Goal: Task Accomplishment & Management: Manage account settings

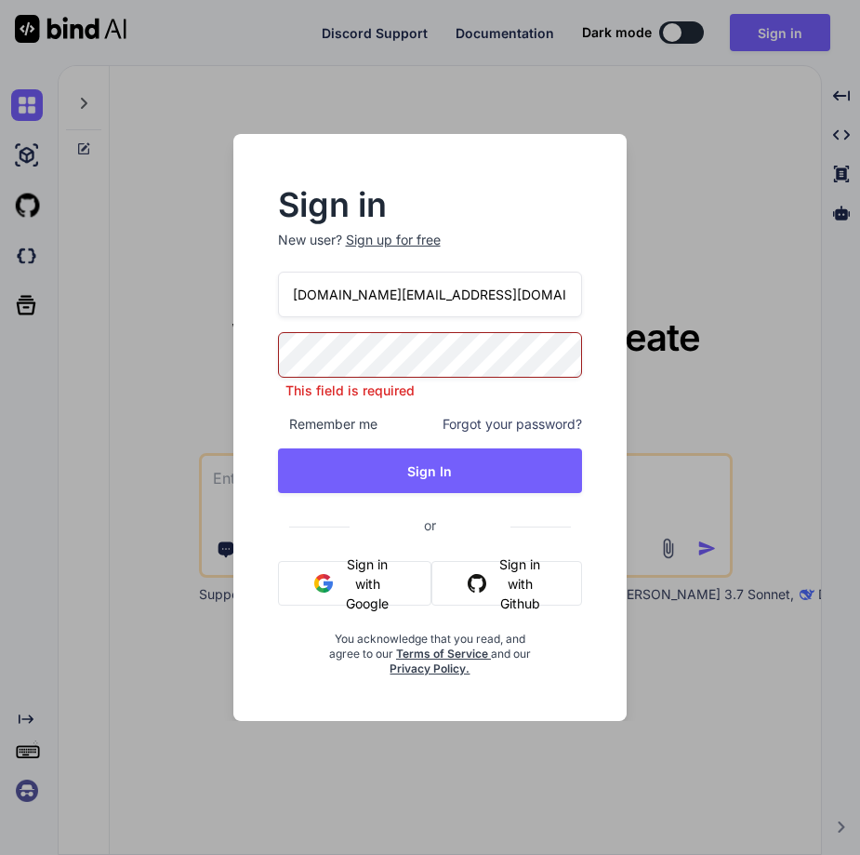
click at [419, 289] on input "[DOMAIN_NAME][EMAIL_ADDRESS][DOMAIN_NAME]" at bounding box center [430, 295] width 305 height 46
click at [389, 296] on input "[EMAIL_ADDRESS][DOMAIN_NAME] [EMAIL_ADDRESS][DOMAIN_NAME] [EMAIL_ADDRESS][DOMAI…" at bounding box center [430, 295] width 305 height 46
click at [402, 296] on input "[EMAIL_ADDRESS][DOMAIN_NAME] [EMAIL_ADDRESS][DOMAIN_NAME] [EMAIL_ADDRESS][DOMAI…" at bounding box center [430, 295] width 305 height 46
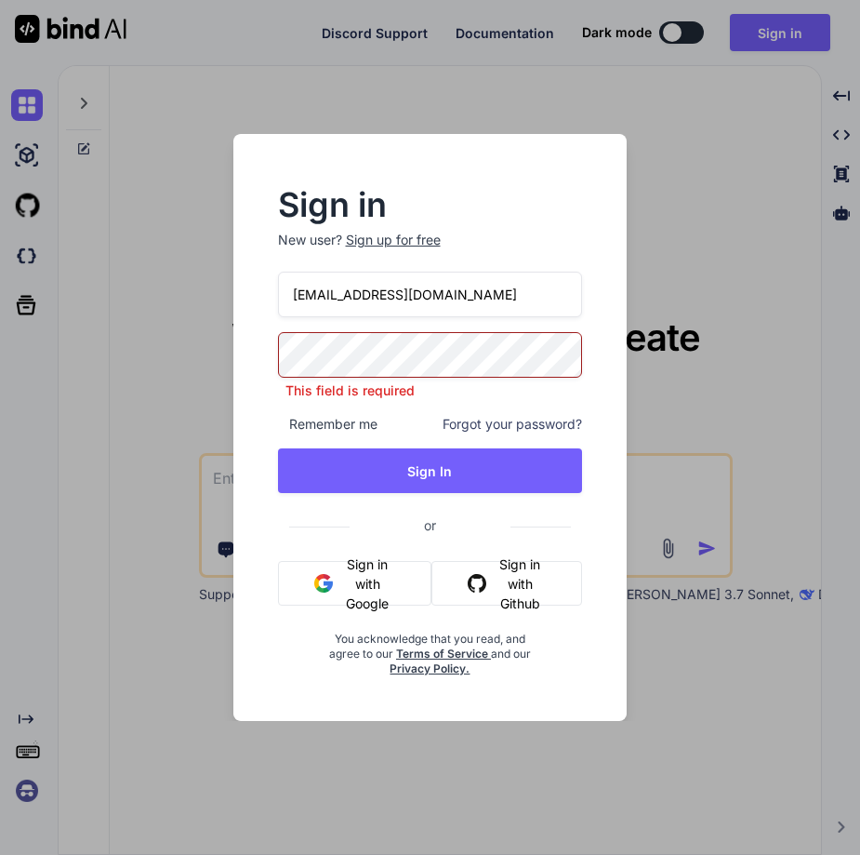
type input "[EMAIL_ADDRESS][DOMAIN_NAME]"
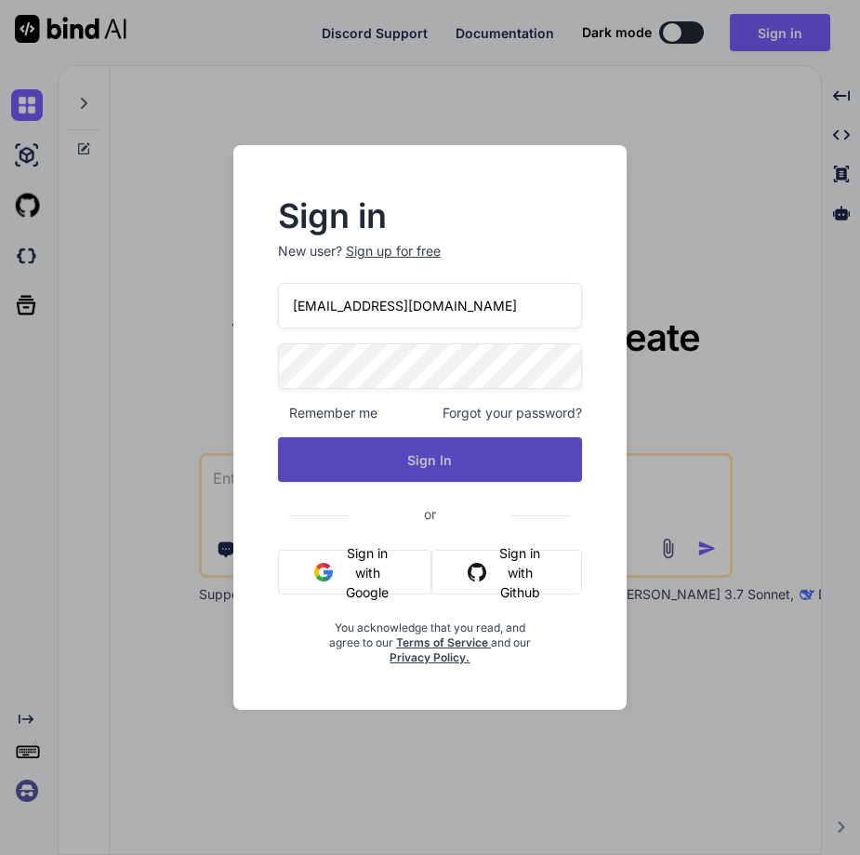
click at [446, 467] on button "Sign In" at bounding box center [430, 459] width 305 height 45
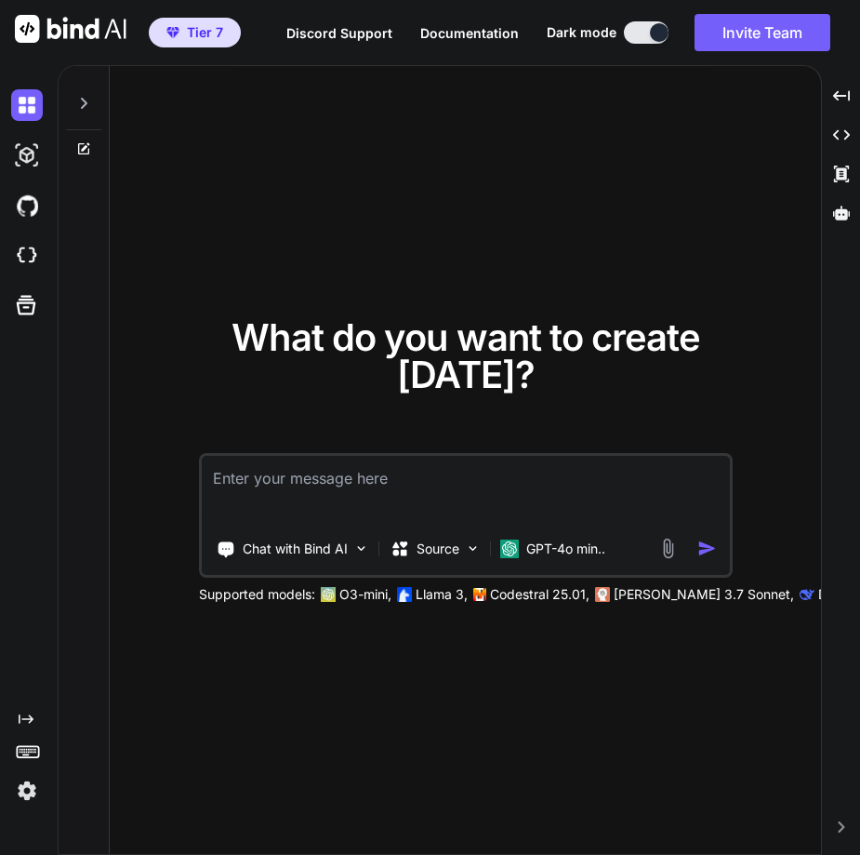
click at [19, 797] on img at bounding box center [27, 791] width 32 height 32
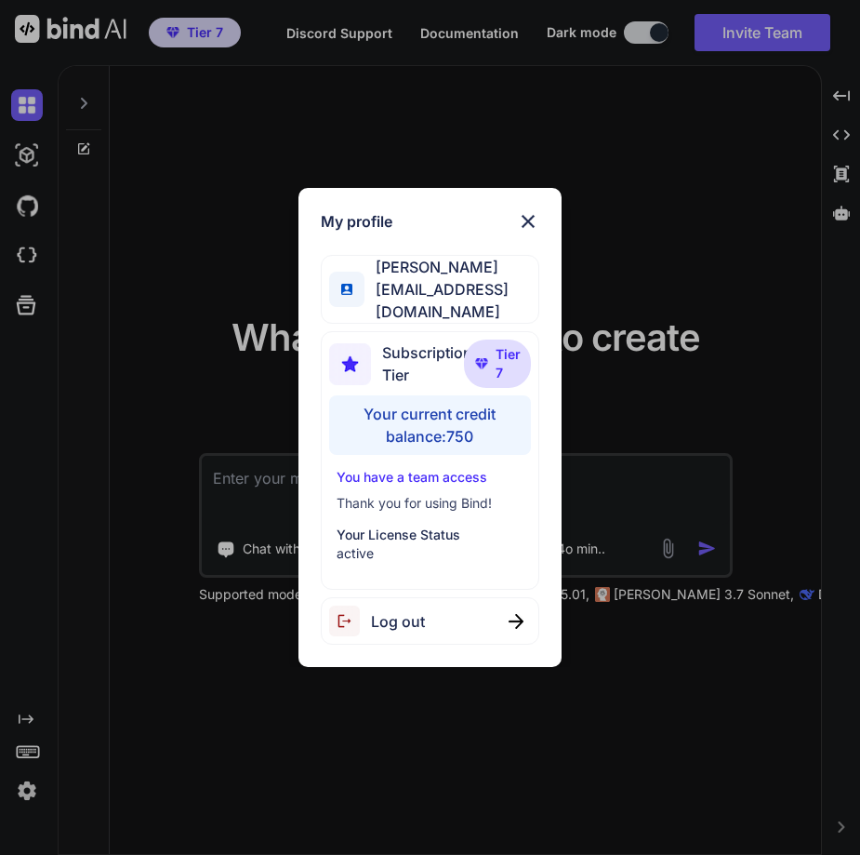
click at [519, 231] on img at bounding box center [528, 221] width 22 height 22
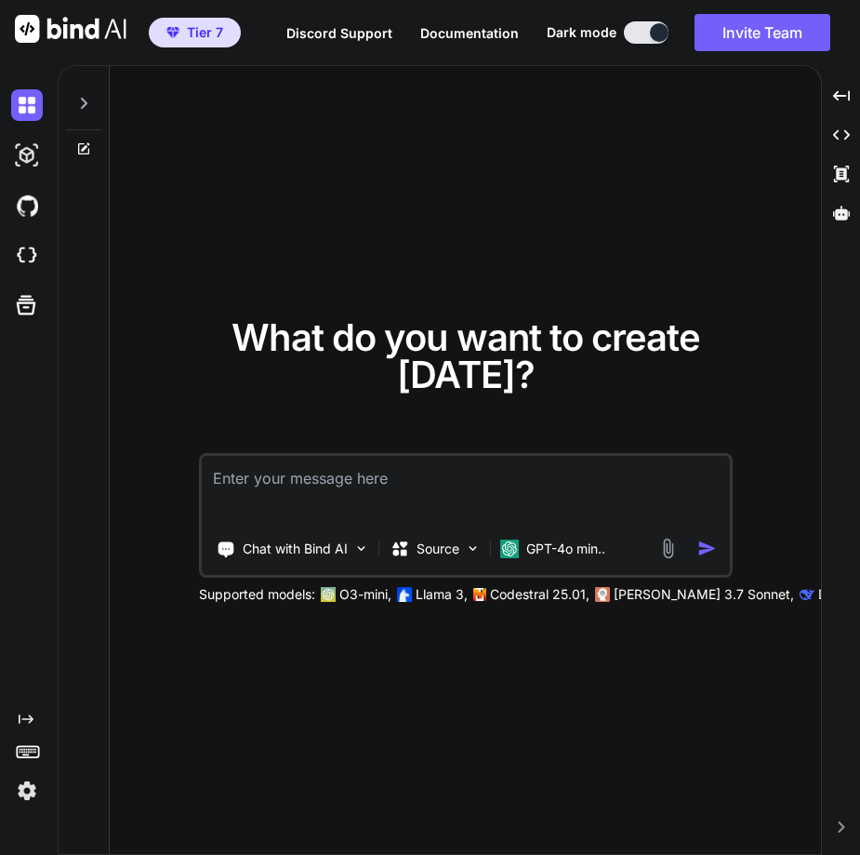
click at [35, 783] on img at bounding box center [27, 791] width 32 height 32
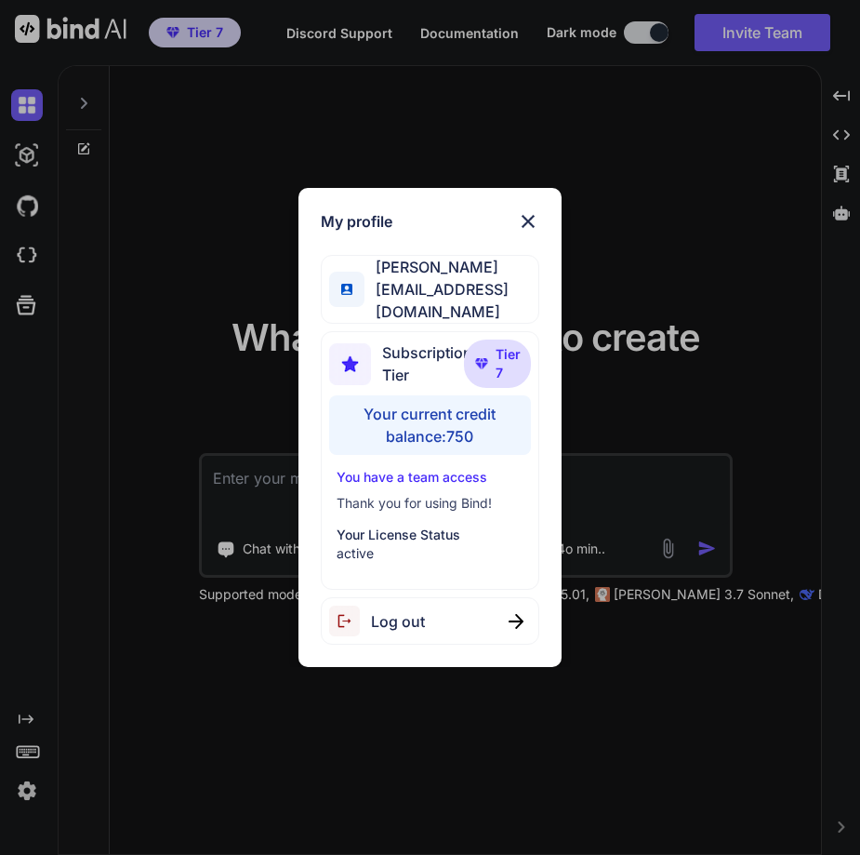
click at [421, 612] on span "Log out" at bounding box center [398, 621] width 54 height 22
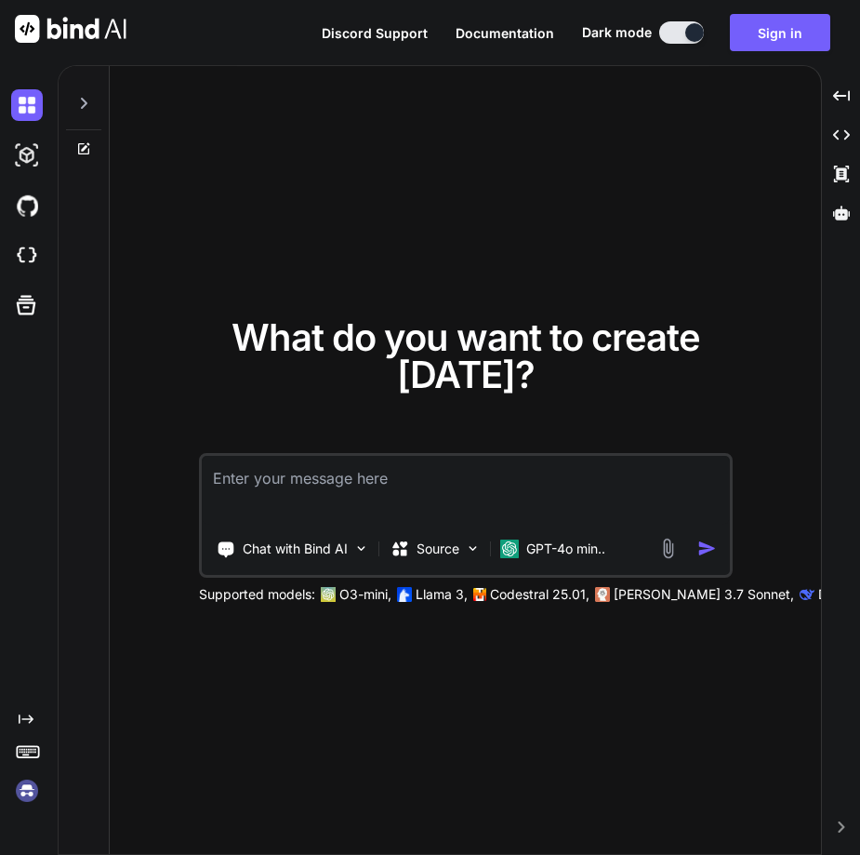
click at [32, 789] on img at bounding box center [27, 791] width 32 height 32
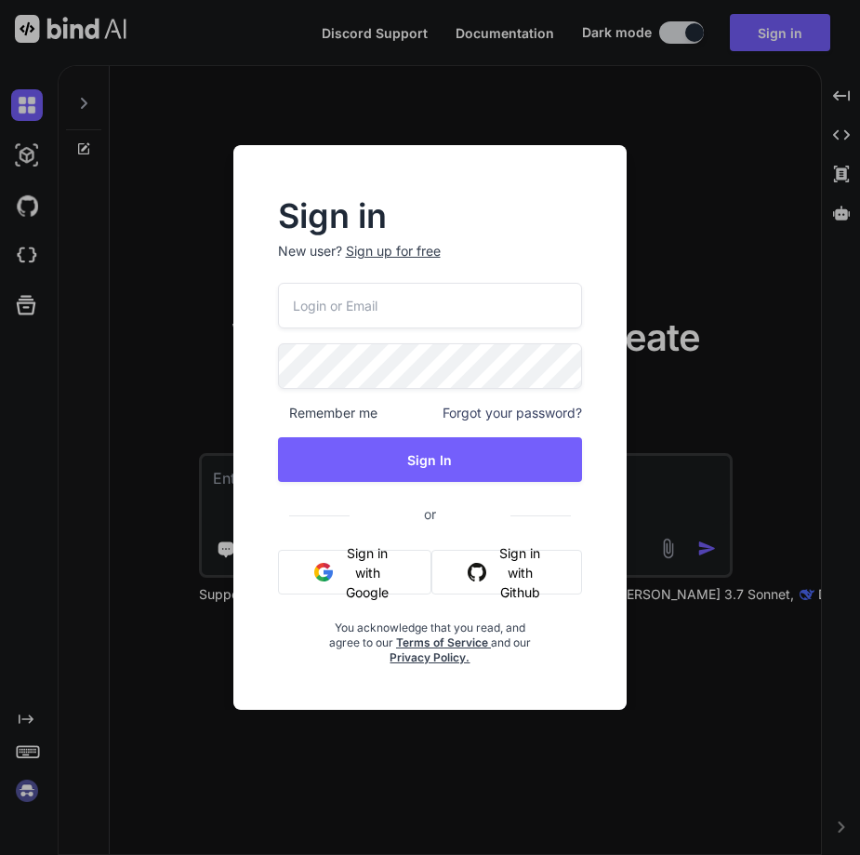
click at [360, 308] on input "email" at bounding box center [430, 306] width 305 height 46
paste input "[PERSON_NAME][EMAIL_ADDRESS][PERSON_NAME][DOMAIN_NAME]"
type input "[PERSON_NAME][EMAIL_ADDRESS][PERSON_NAME][DOMAIN_NAME]"
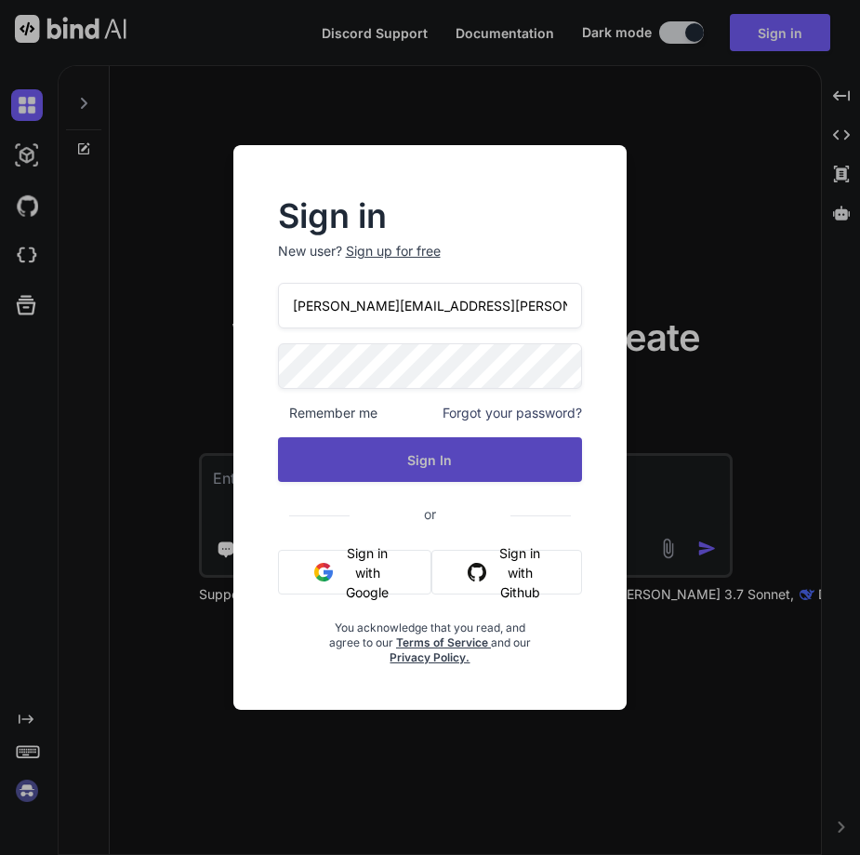
click at [430, 459] on button "Sign In" at bounding box center [430, 459] width 305 height 45
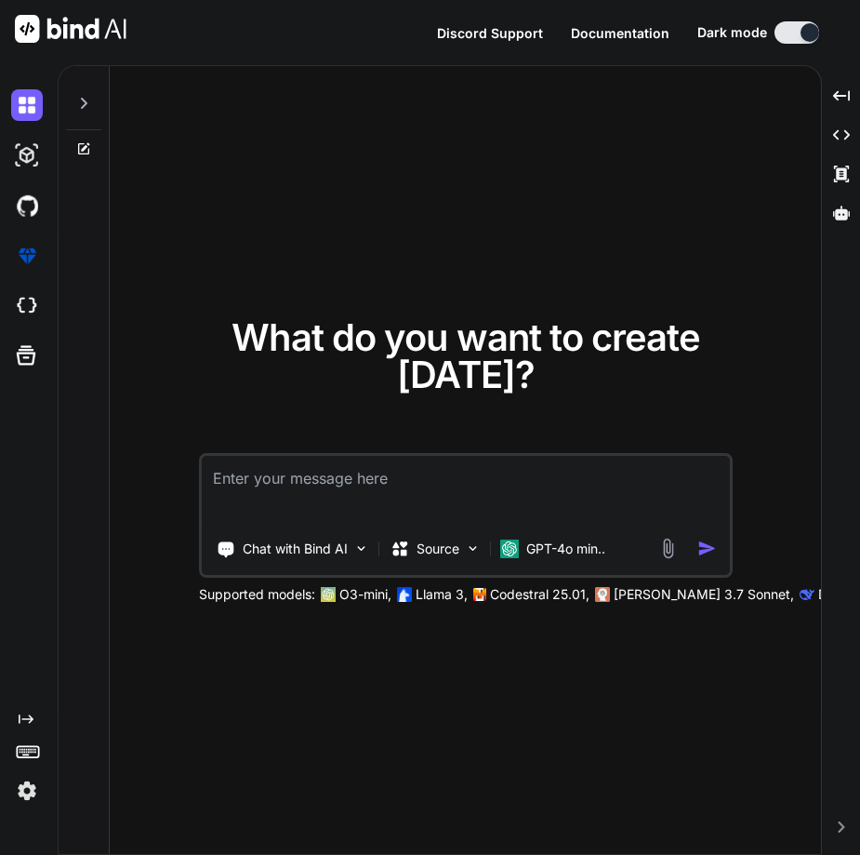
click at [20, 785] on img at bounding box center [27, 791] width 32 height 32
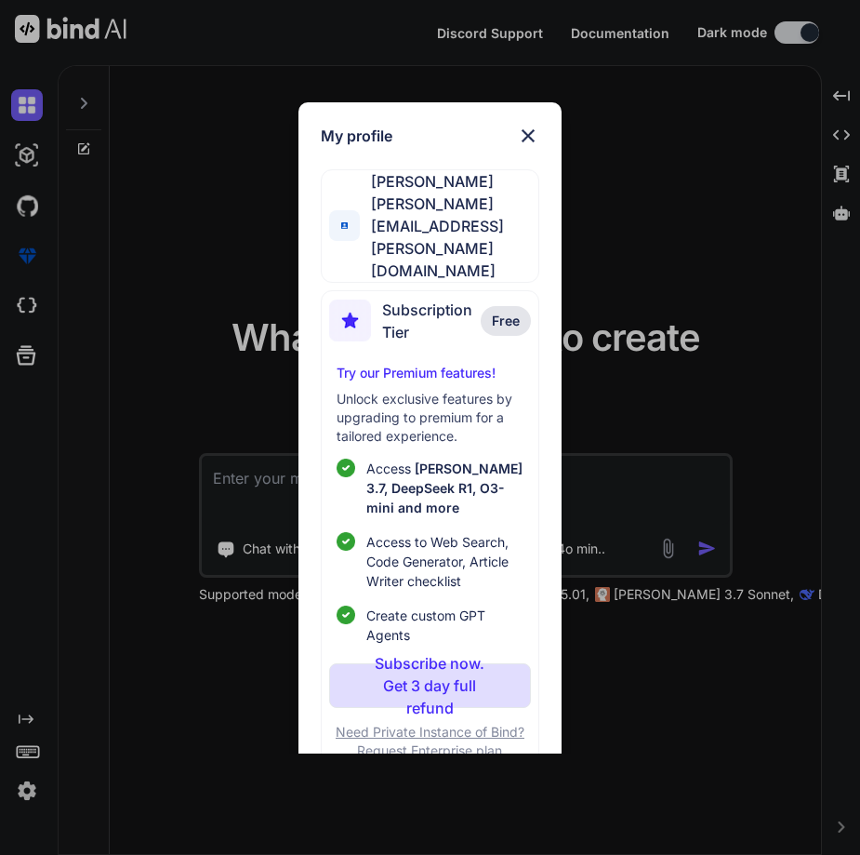
click at [518, 132] on img at bounding box center [528, 136] width 22 height 22
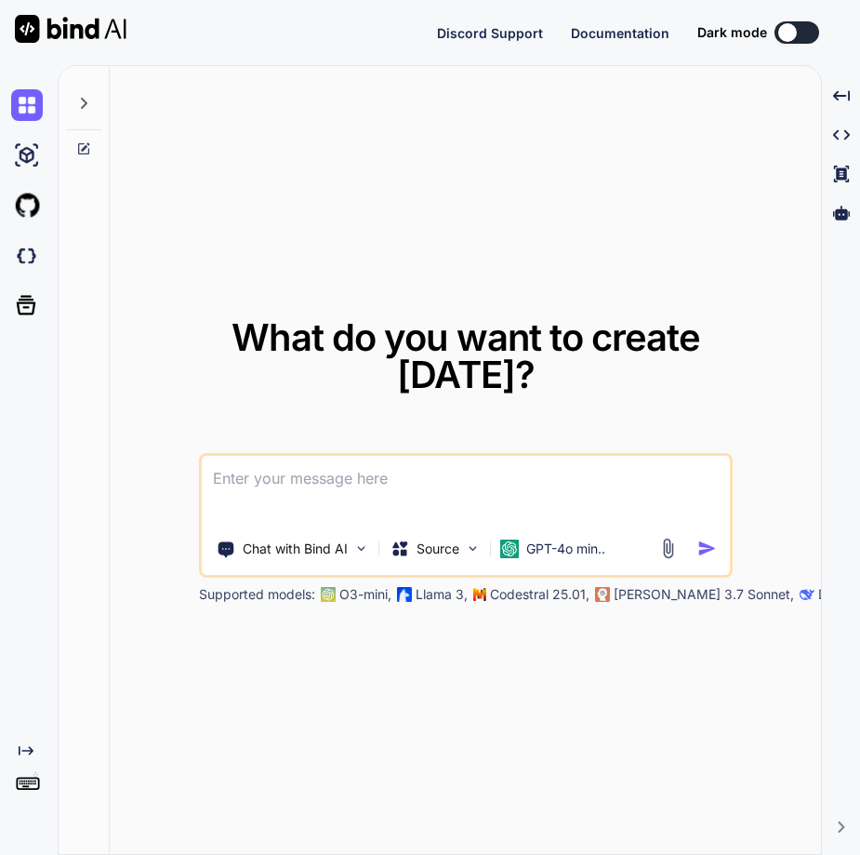
type textarea "x"
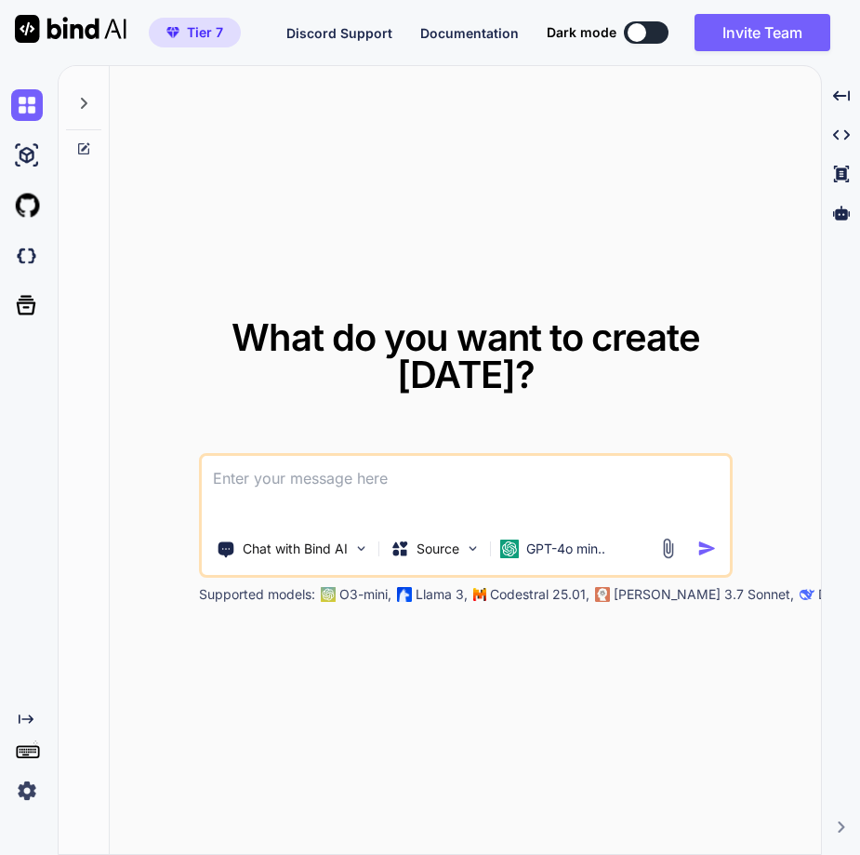
click at [39, 786] on img at bounding box center [27, 791] width 32 height 32
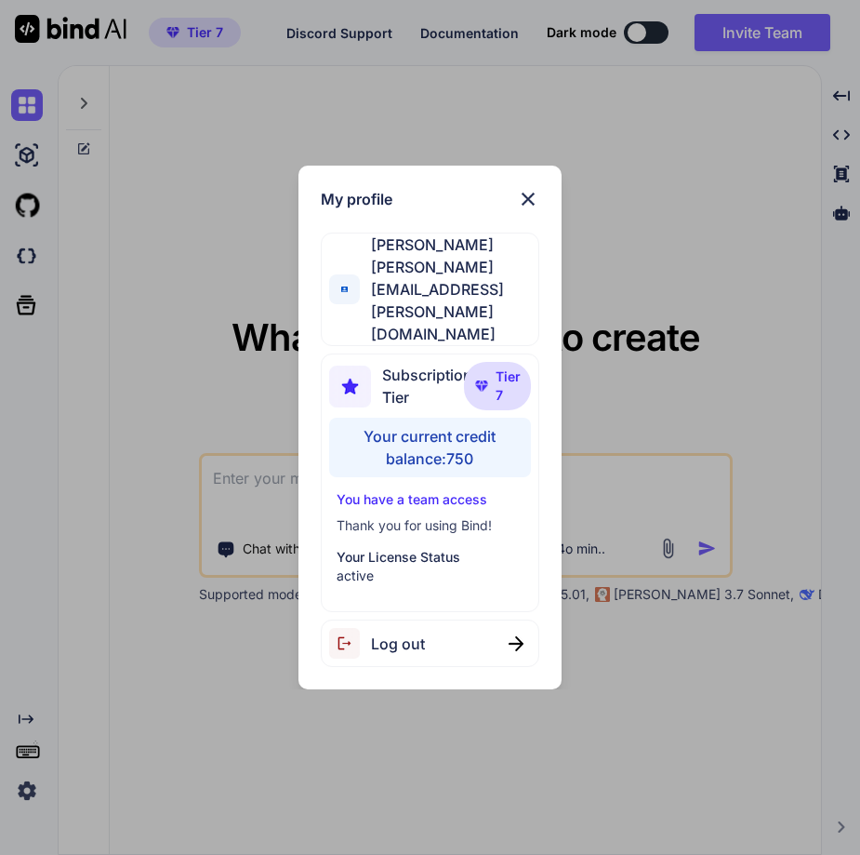
click at [420, 632] on span "Log out" at bounding box center [398, 643] width 54 height 22
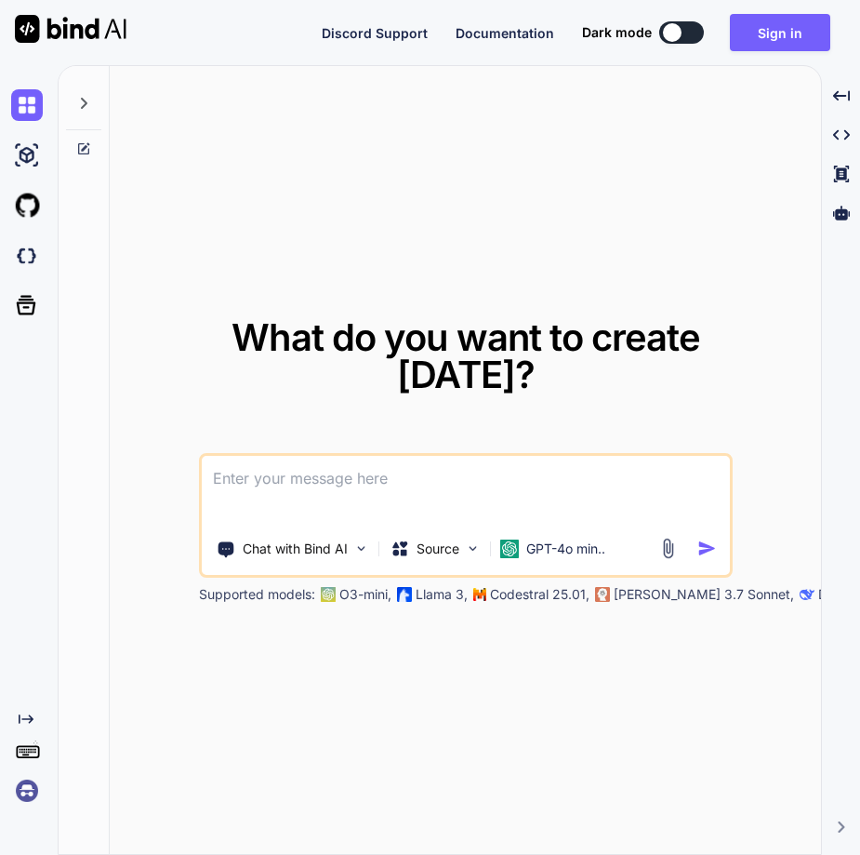
click at [22, 788] on img at bounding box center [27, 791] width 32 height 32
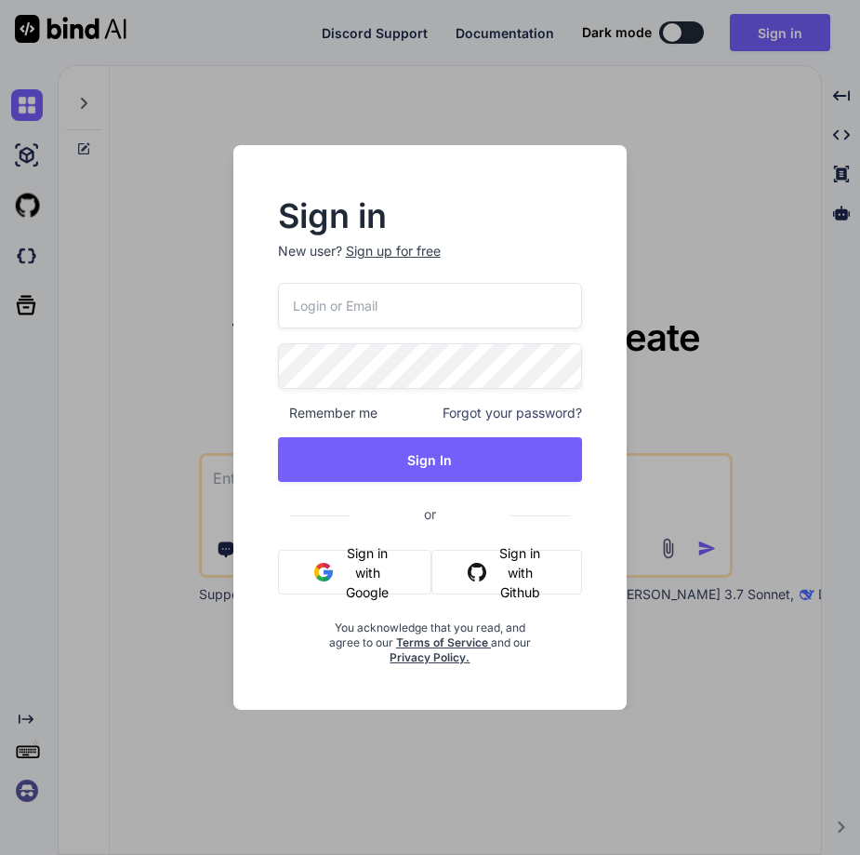
click at [414, 318] on input "email" at bounding box center [430, 306] width 305 height 46
paste input "[PERSON_NAME][EMAIL_ADDRESS][PERSON_NAME][DOMAIN_NAME]"
type input "[PERSON_NAME][EMAIL_ADDRESS][PERSON_NAME][DOMAIN_NAME]"
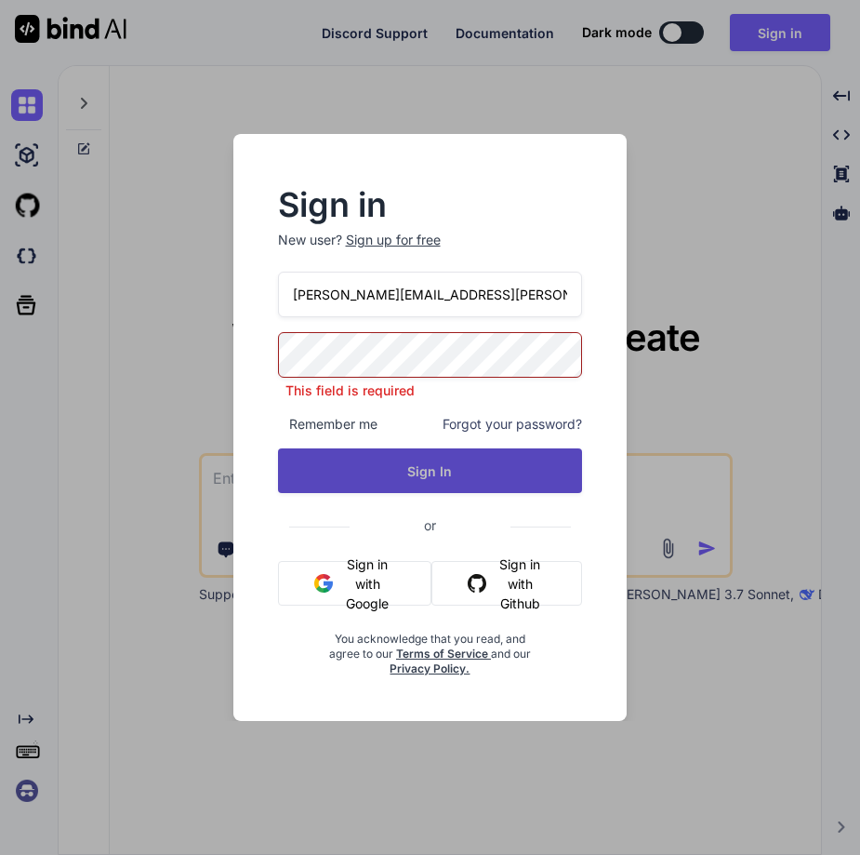
click at [429, 464] on button "Sign In" at bounding box center [430, 470] width 305 height 45
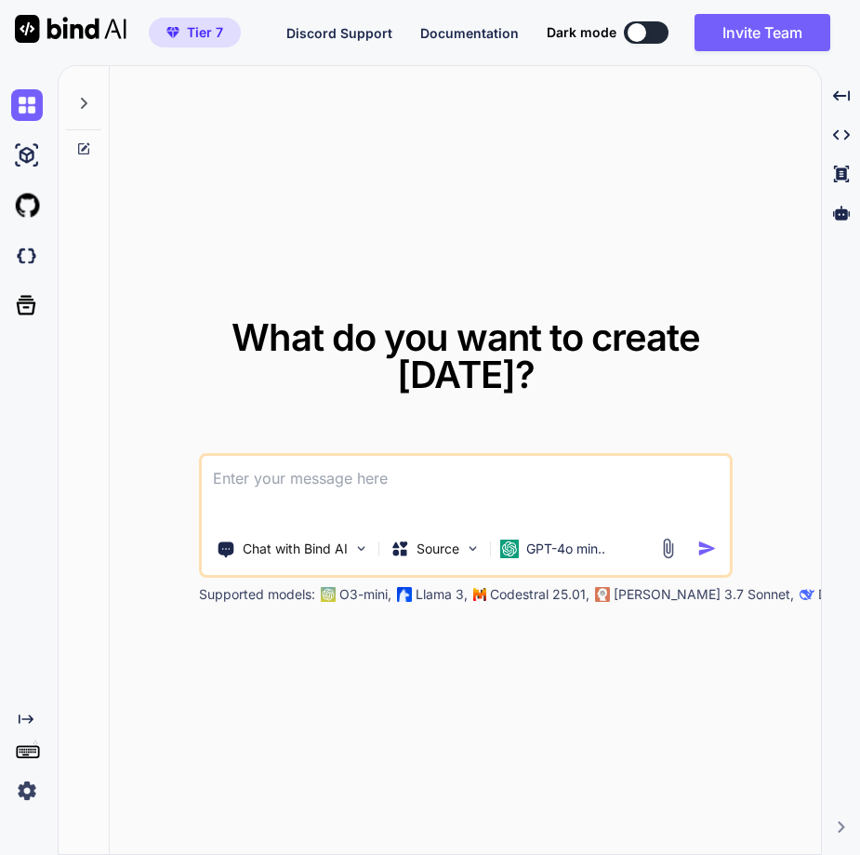
click at [22, 798] on img at bounding box center [27, 791] width 32 height 32
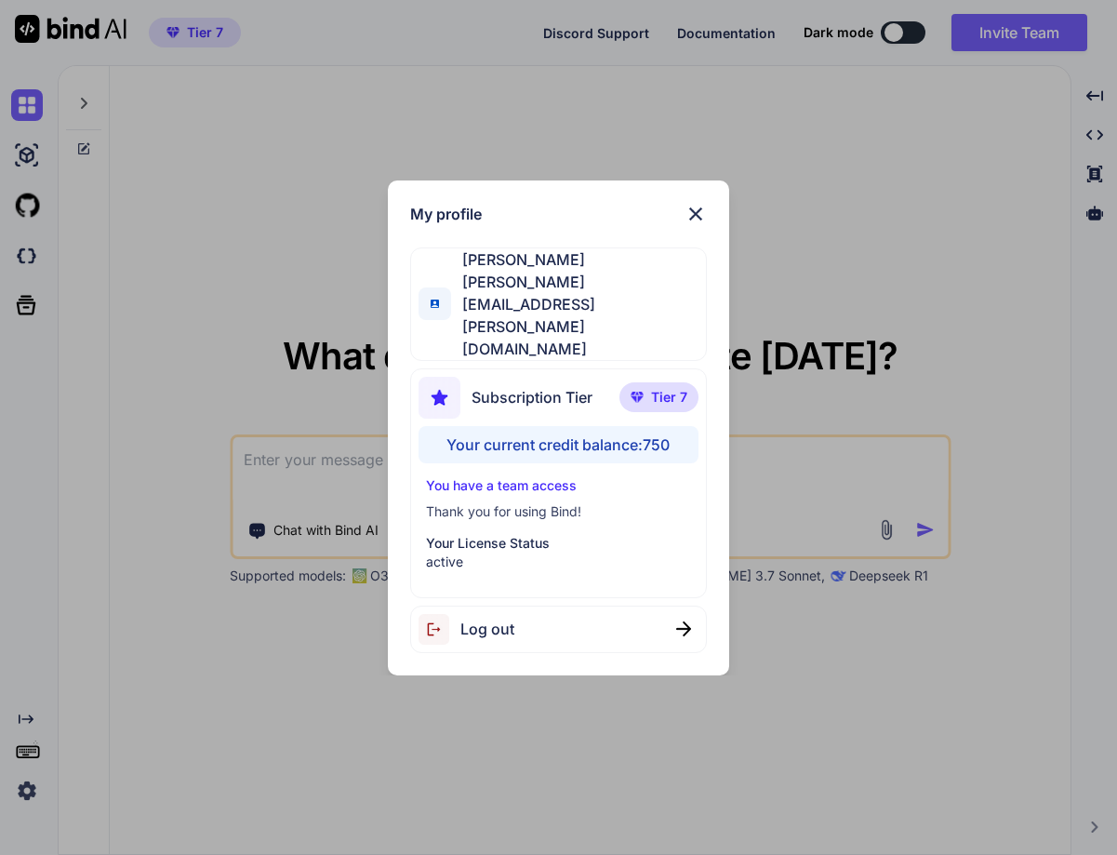
click at [699, 225] on img at bounding box center [696, 214] width 22 height 22
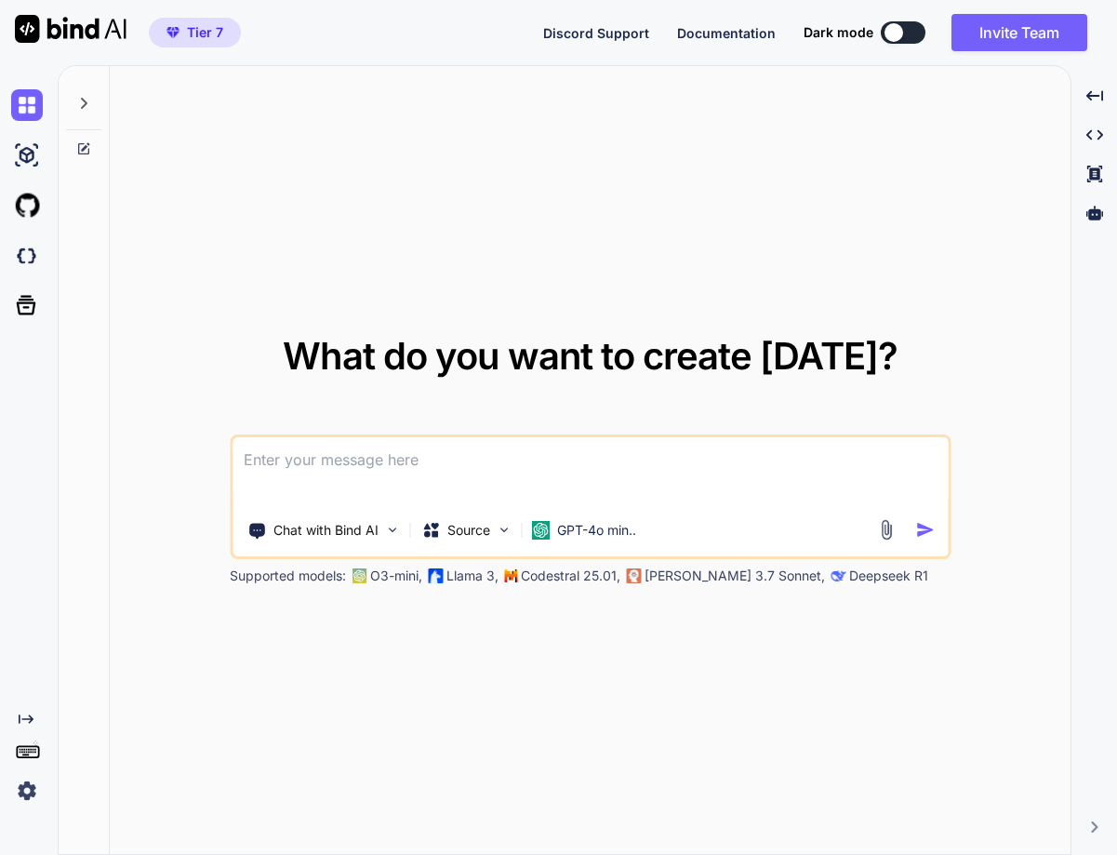
click at [486, 475] on textarea at bounding box center [590, 471] width 715 height 69
click at [26, 787] on img at bounding box center [27, 791] width 32 height 32
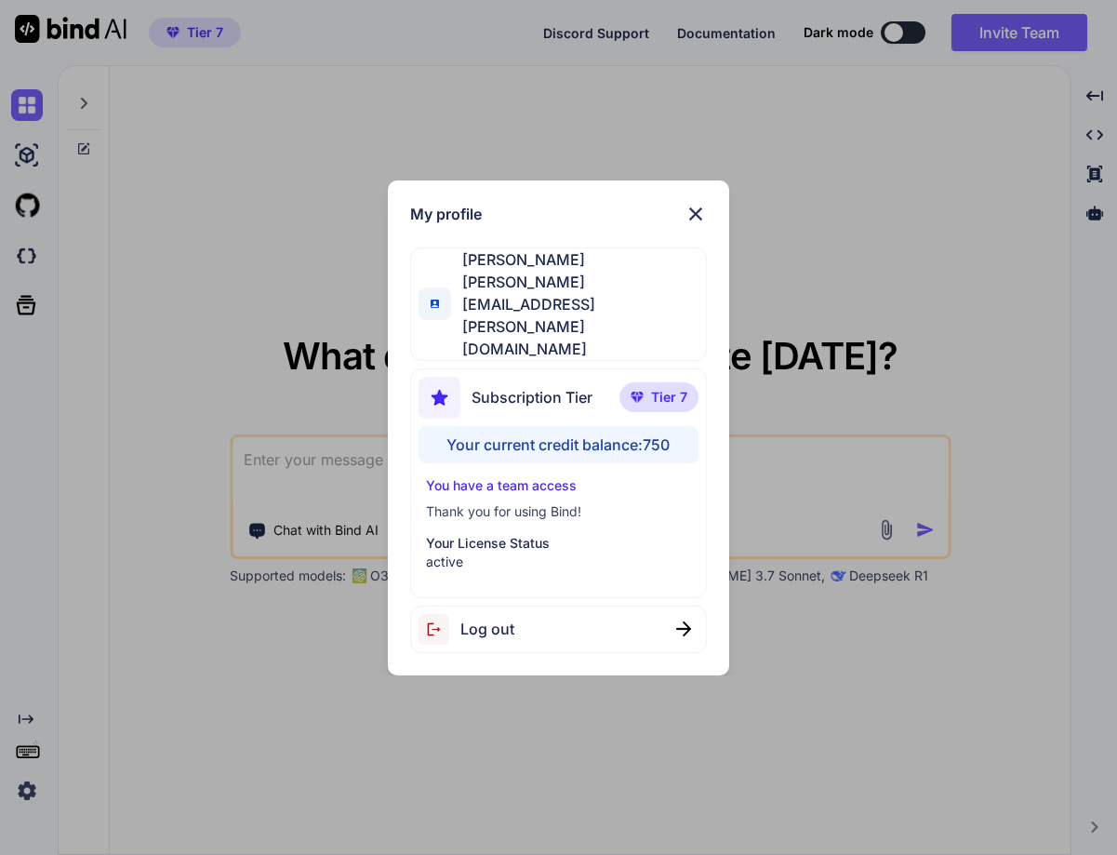
click at [326, 752] on div "My profile Erik Rosales erik@rosales.se Subscription Tier Tier 7 Your current c…" at bounding box center [558, 427] width 1117 height 855
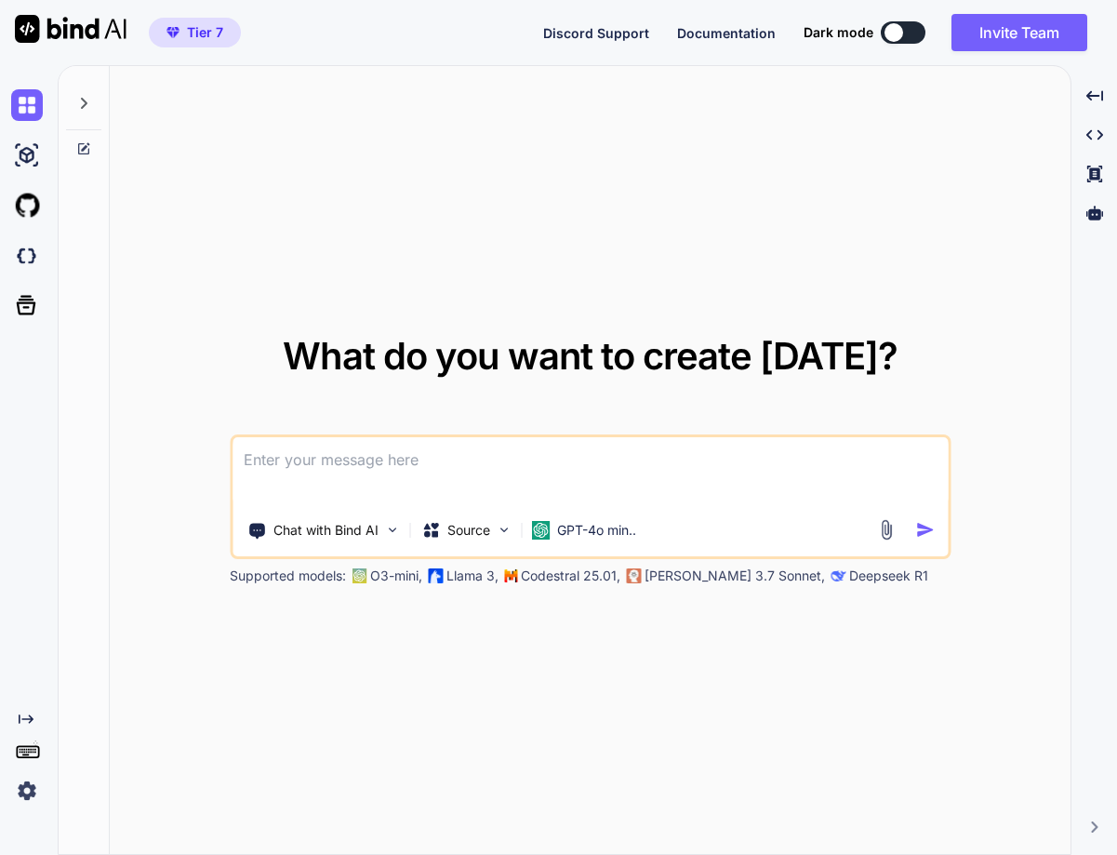
click at [470, 452] on textarea at bounding box center [590, 471] width 715 height 69
click at [443, 453] on textarea at bounding box center [590, 471] width 715 height 69
click at [82, 107] on icon at bounding box center [84, 103] width 7 height 11
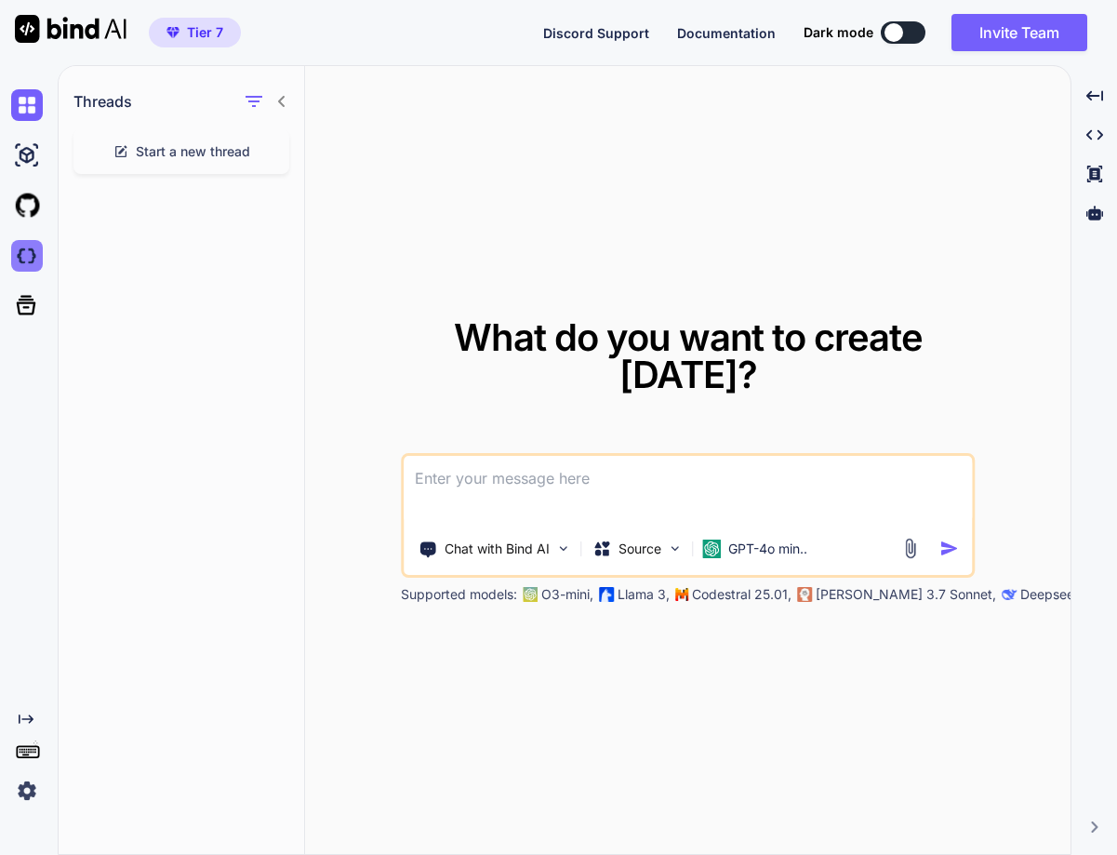
click at [24, 259] on img at bounding box center [27, 256] width 32 height 32
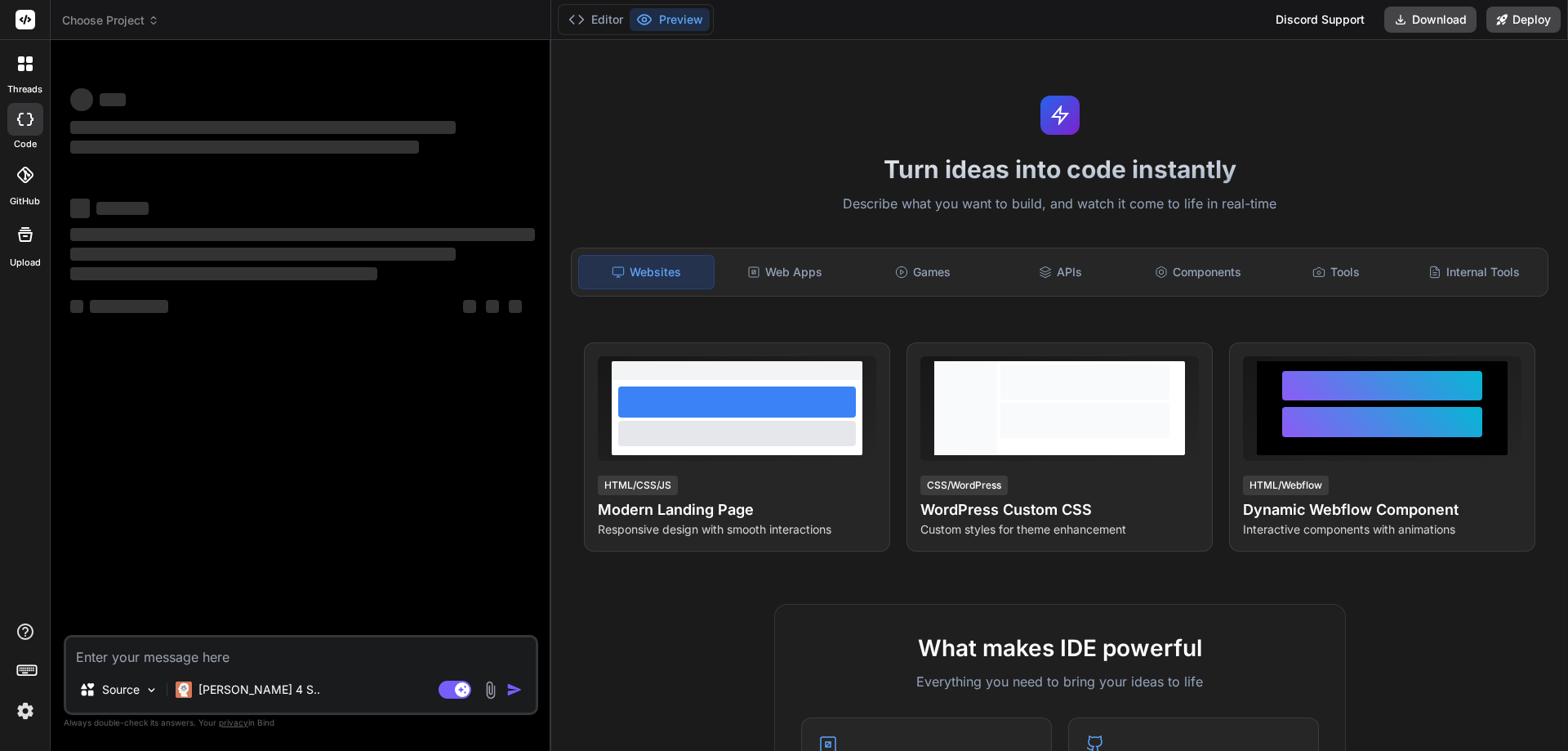
click at [24, 59] on icon at bounding box center [25, 63] width 15 height 15
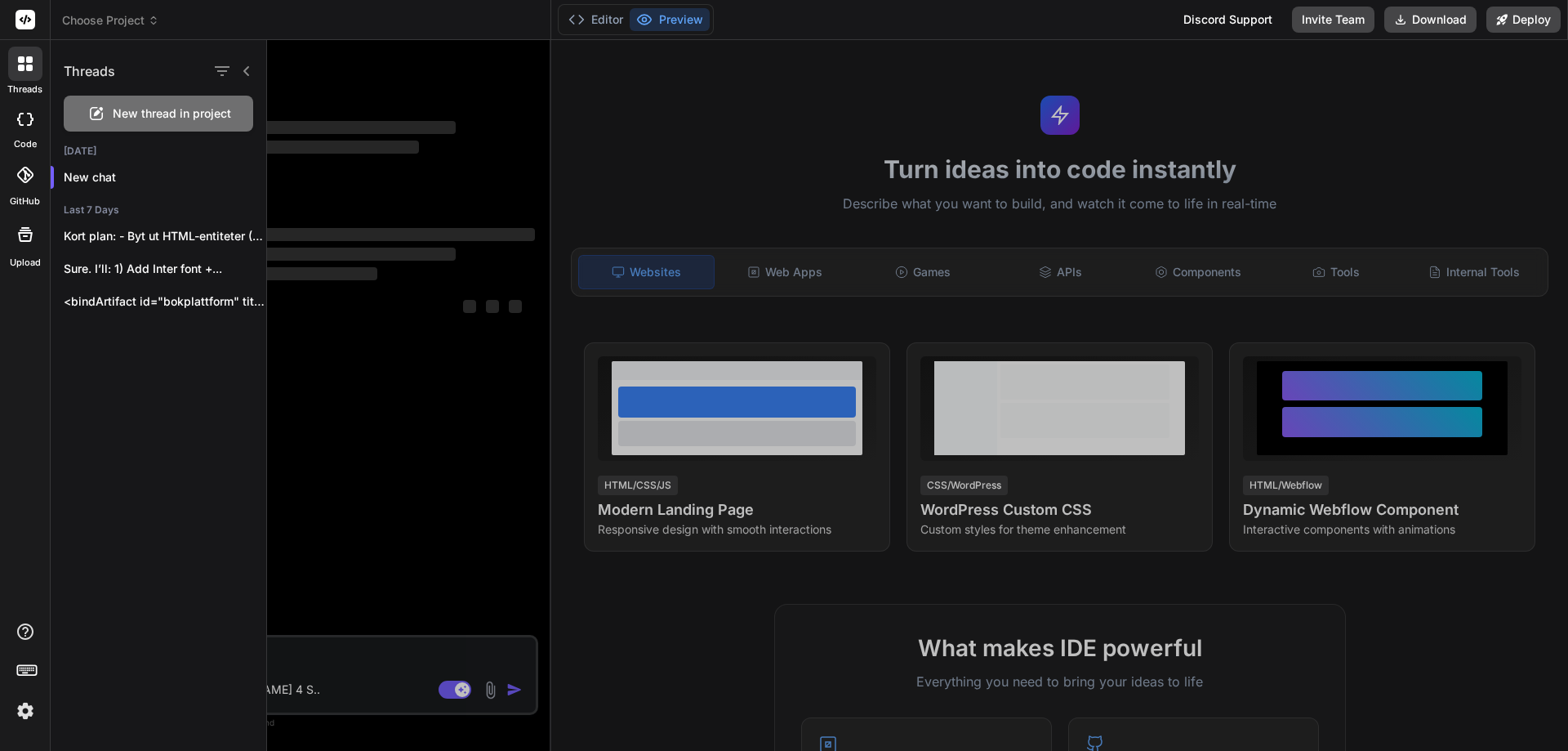
type textarea "x"
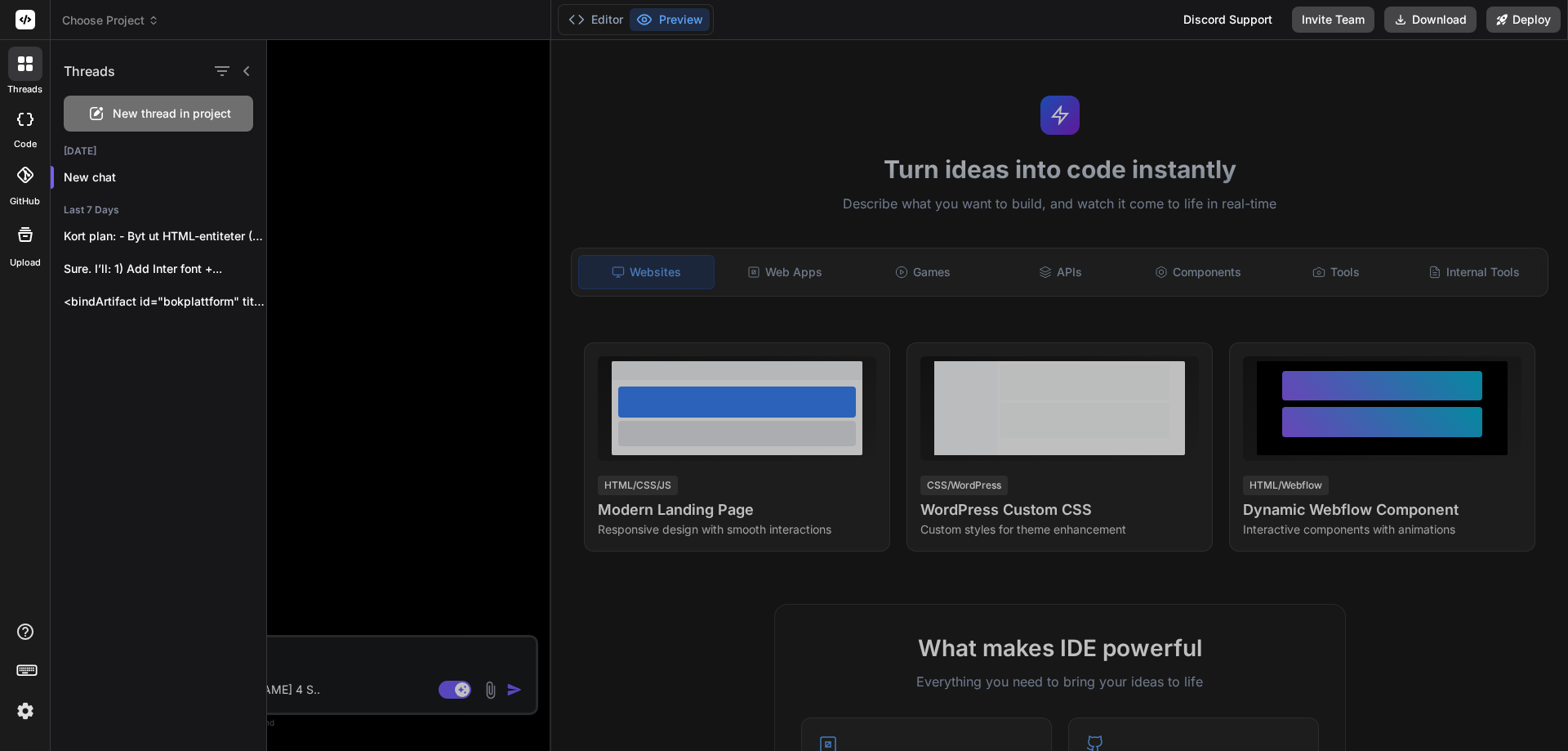
click at [356, 263] on div at bounding box center [917, 395] width 1301 height 711
